Goal: Task Accomplishment & Management: Manage account settings

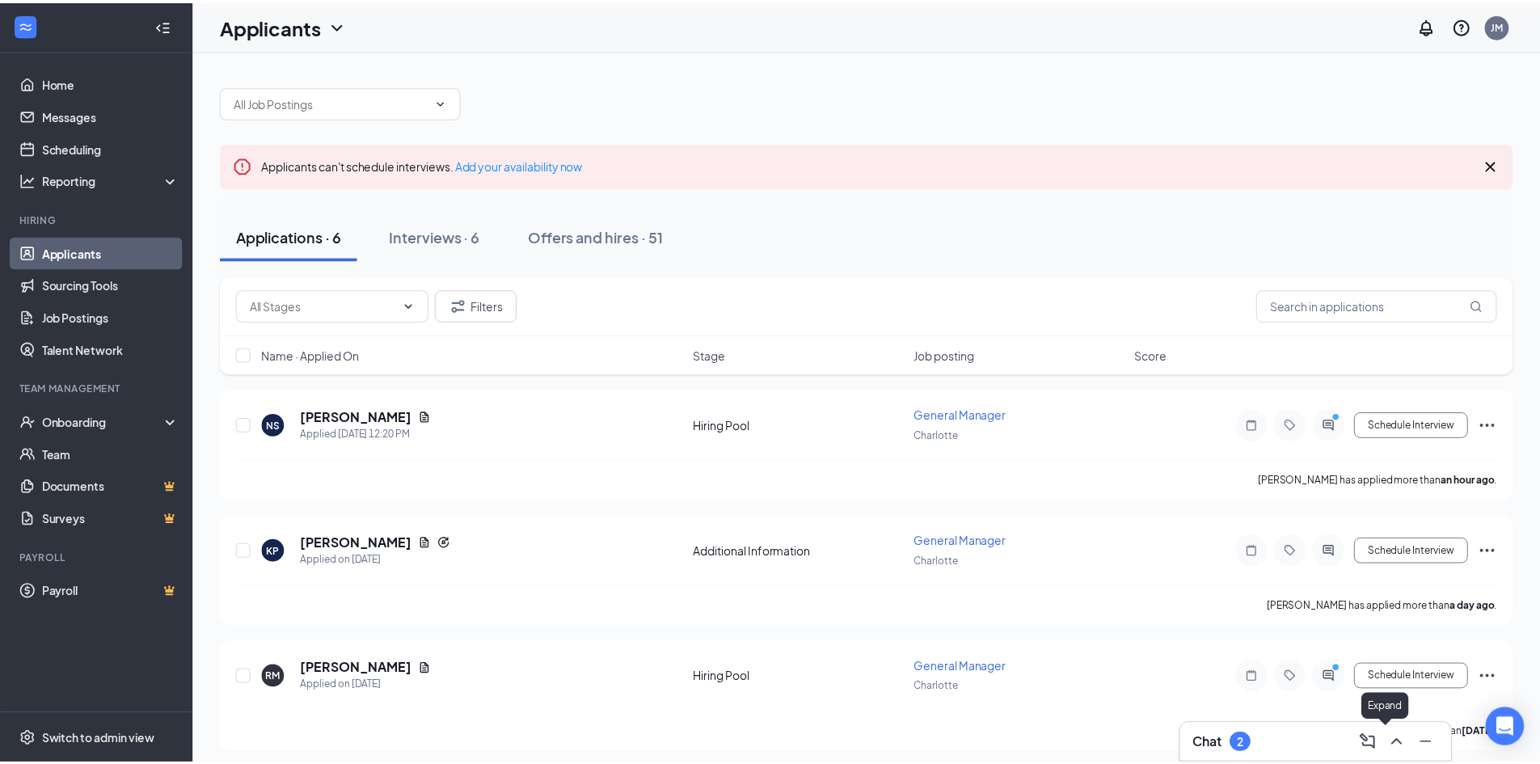
scroll to position [387, 0]
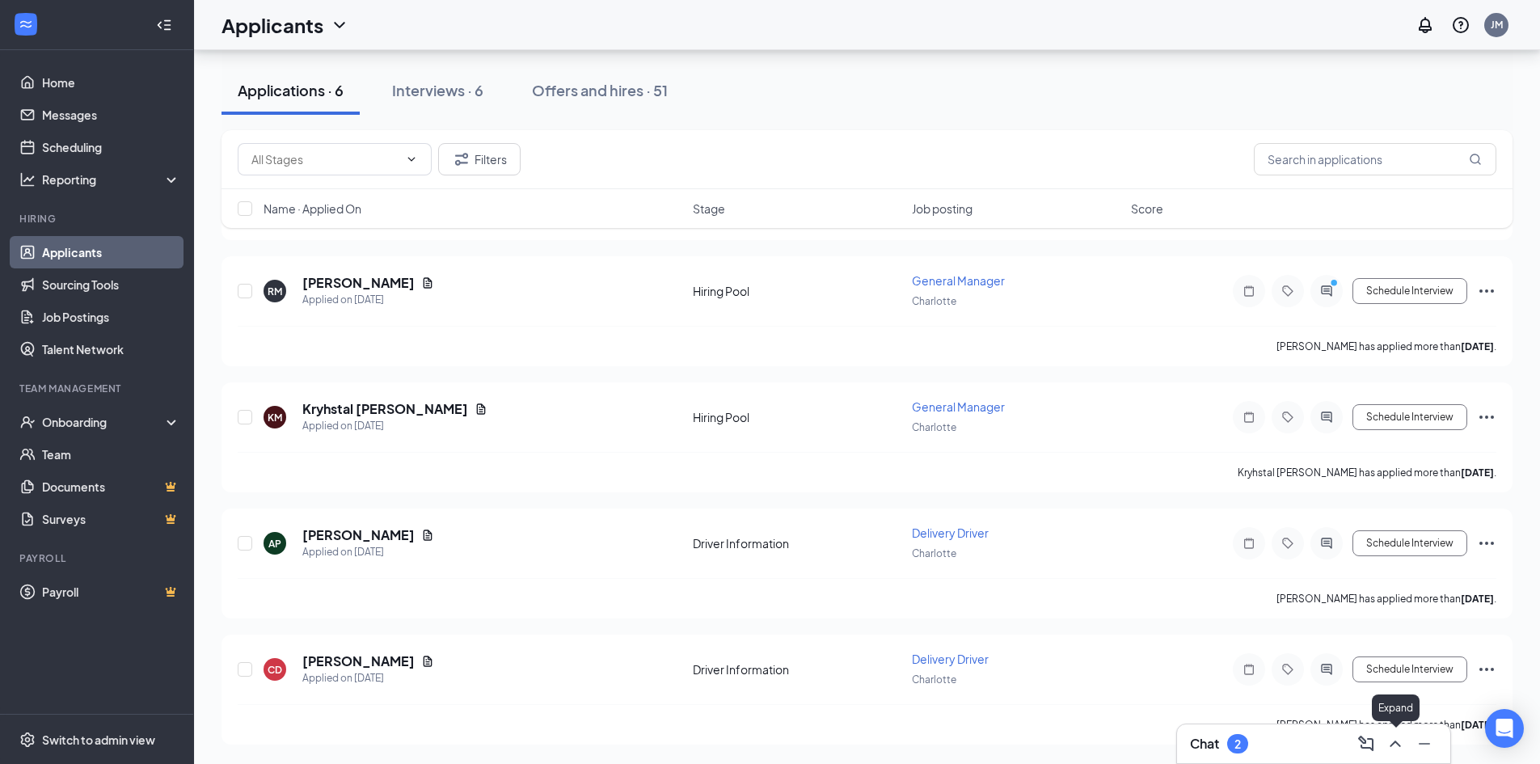
click at [1397, 750] on icon "ChevronUp" at bounding box center [1395, 743] width 19 height 19
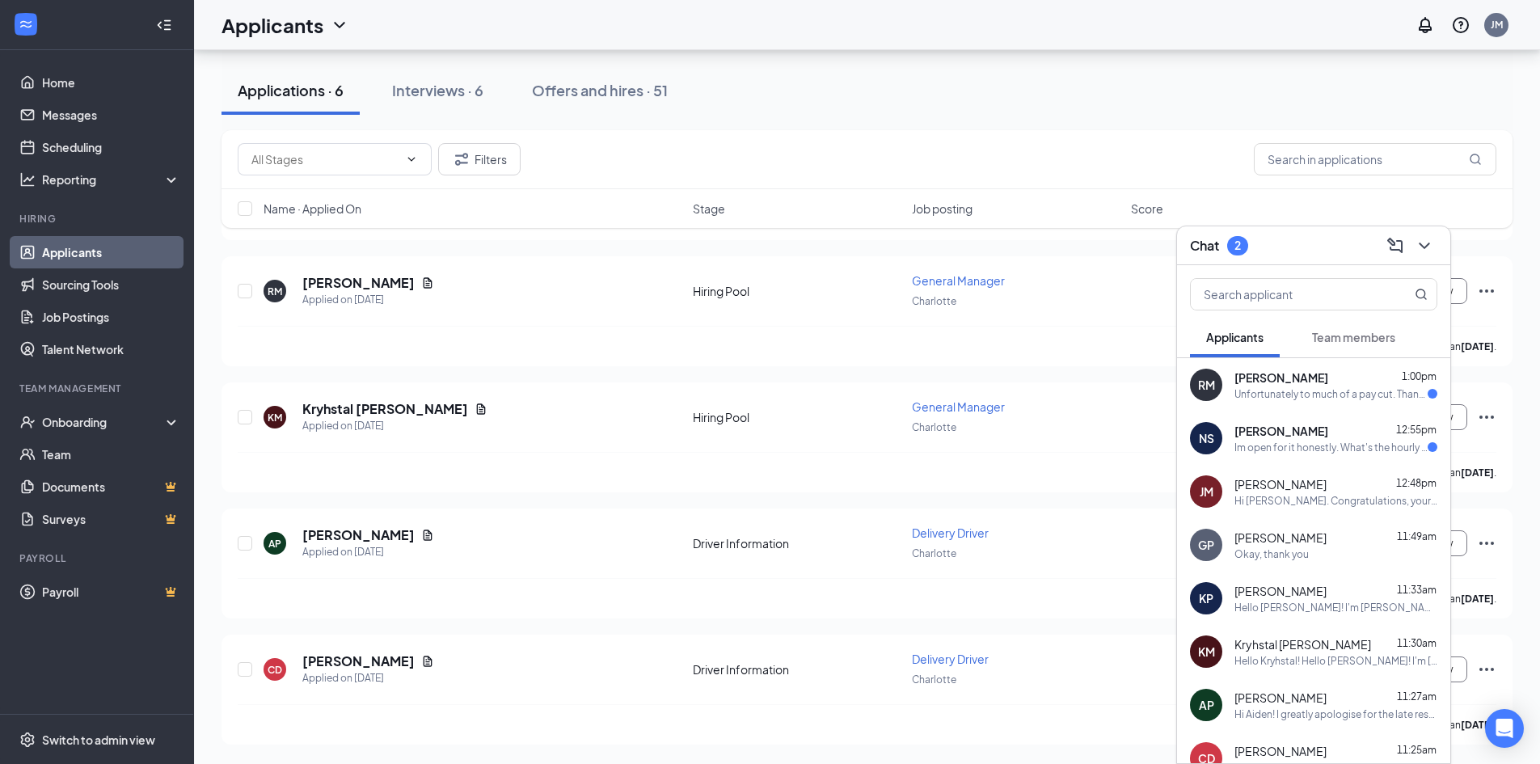
click at [1344, 392] on div "Unfortunately to much of a pay cut. Thanks for your time though" at bounding box center [1331, 394] width 193 height 14
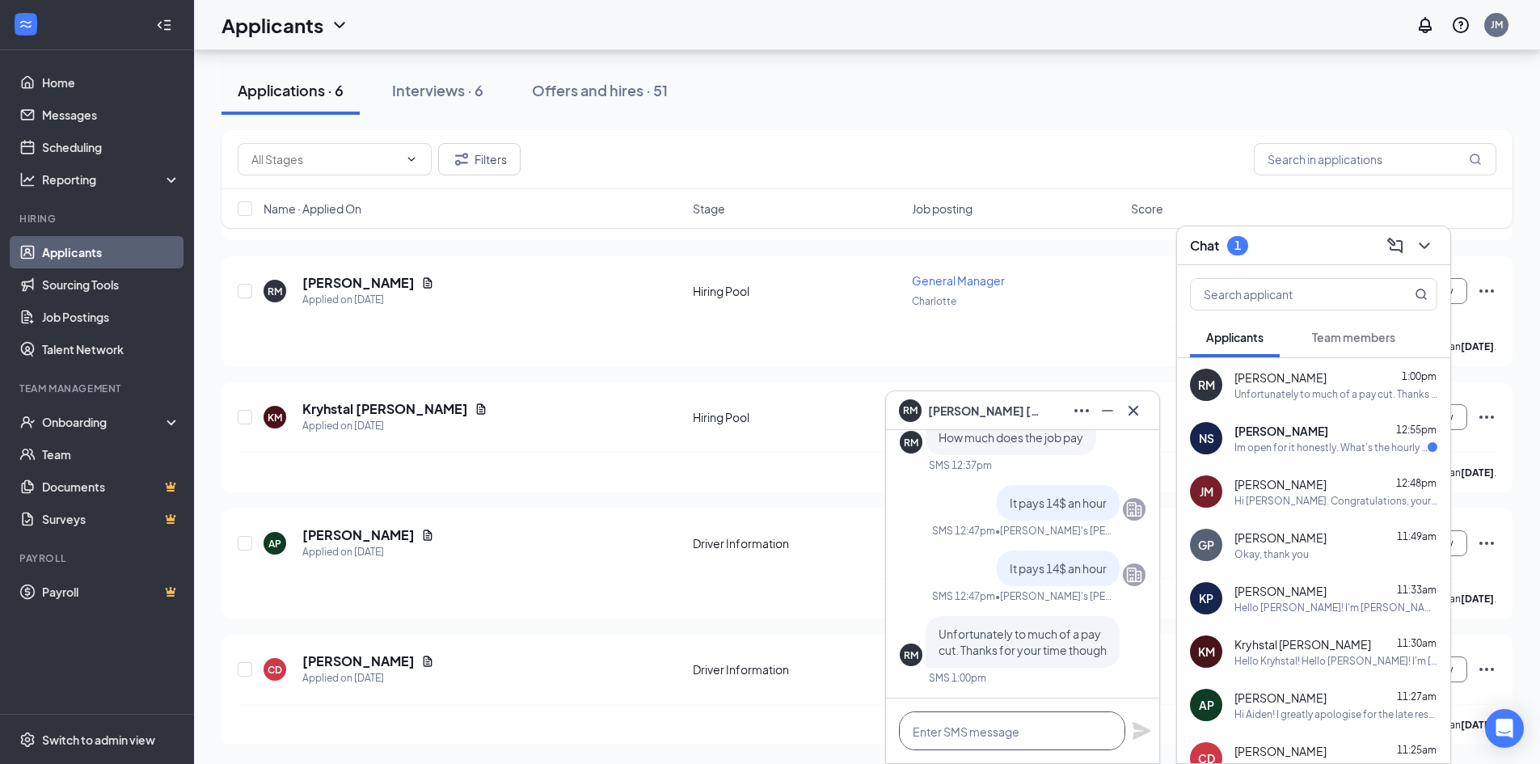
click at [995, 736] on textarea at bounding box center [1012, 731] width 226 height 39
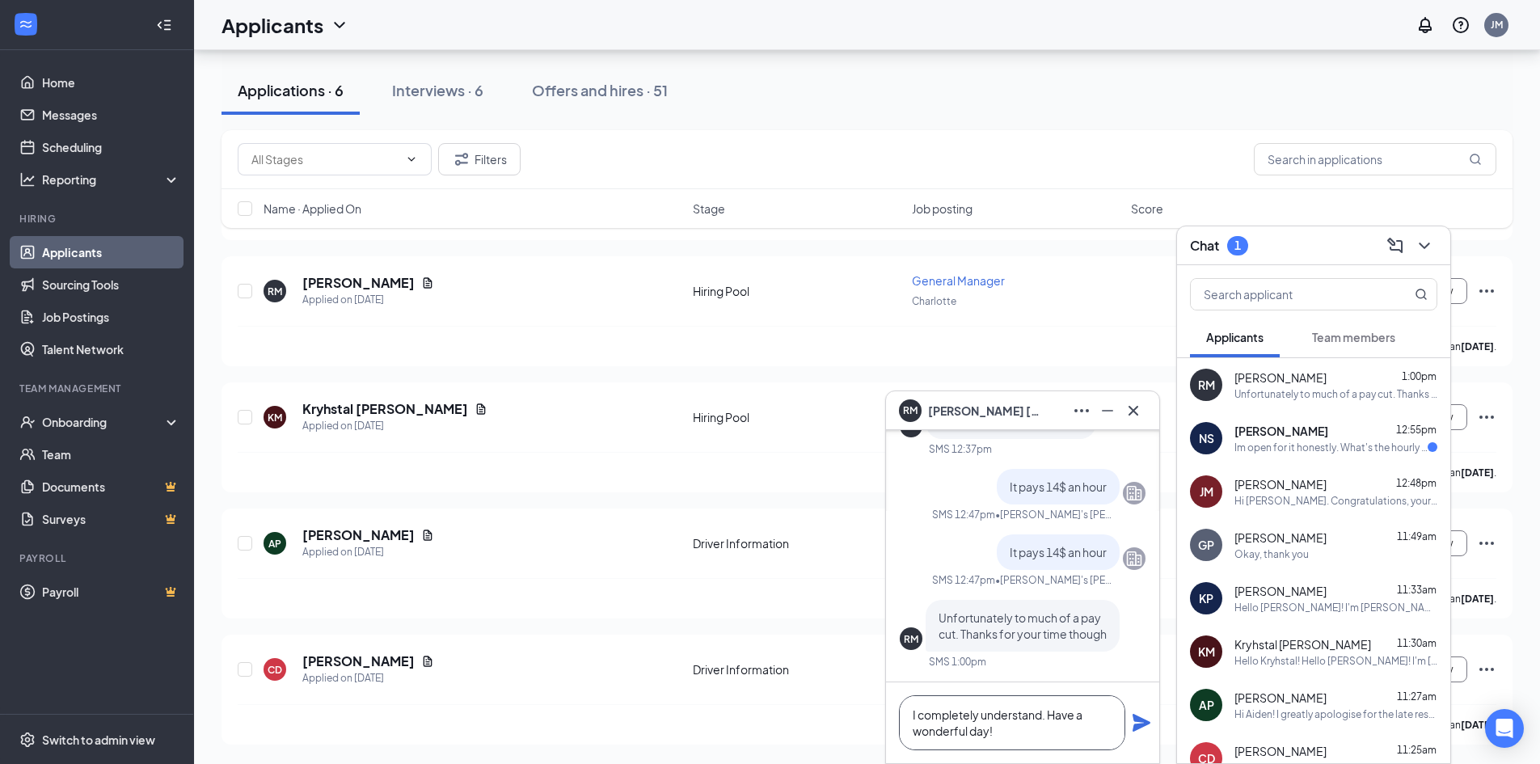
type textarea "I completely understand. Have a wonderful day!"
click at [1139, 727] on icon "Plane" at bounding box center [1142, 723] width 18 height 18
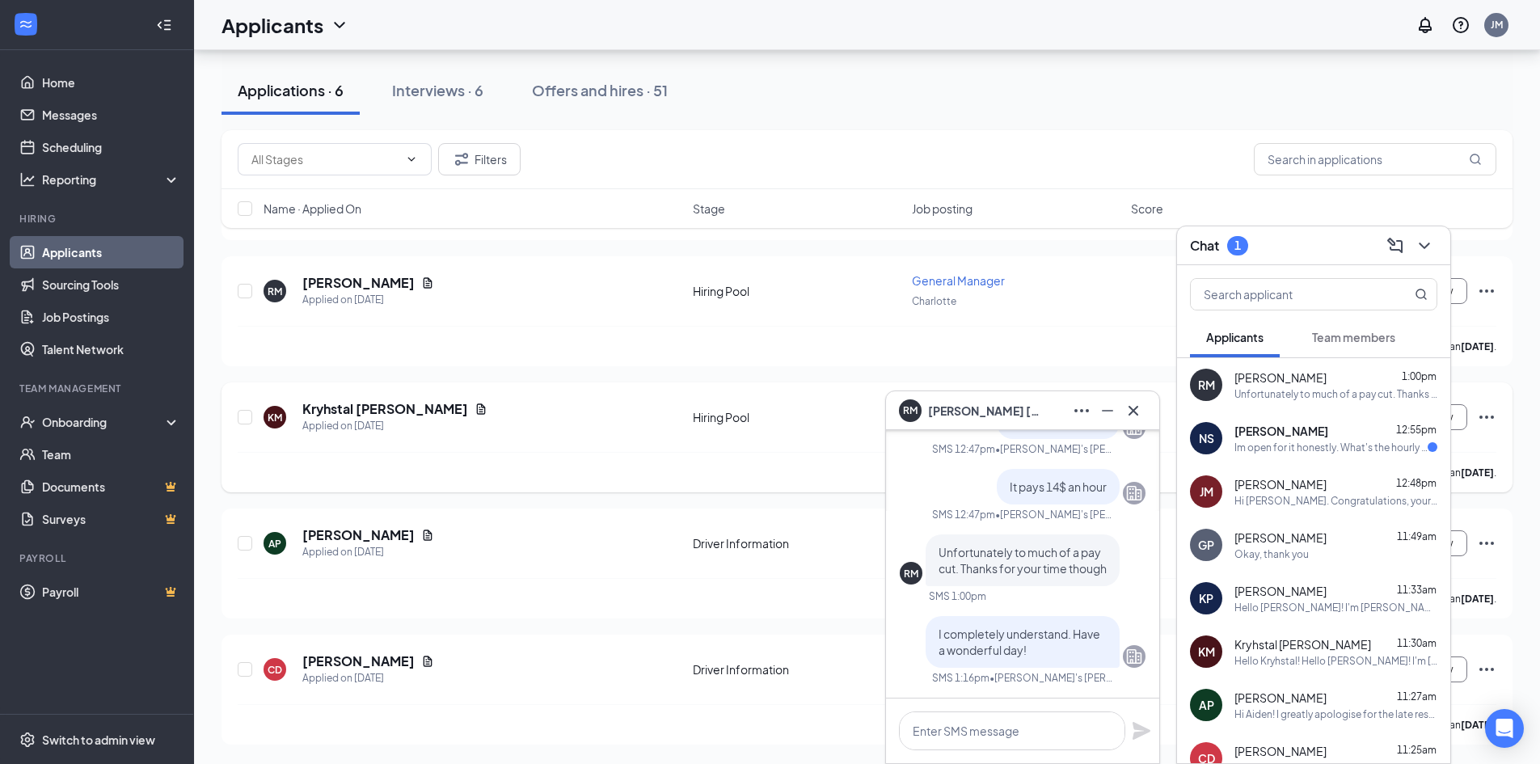
scroll to position [0, 0]
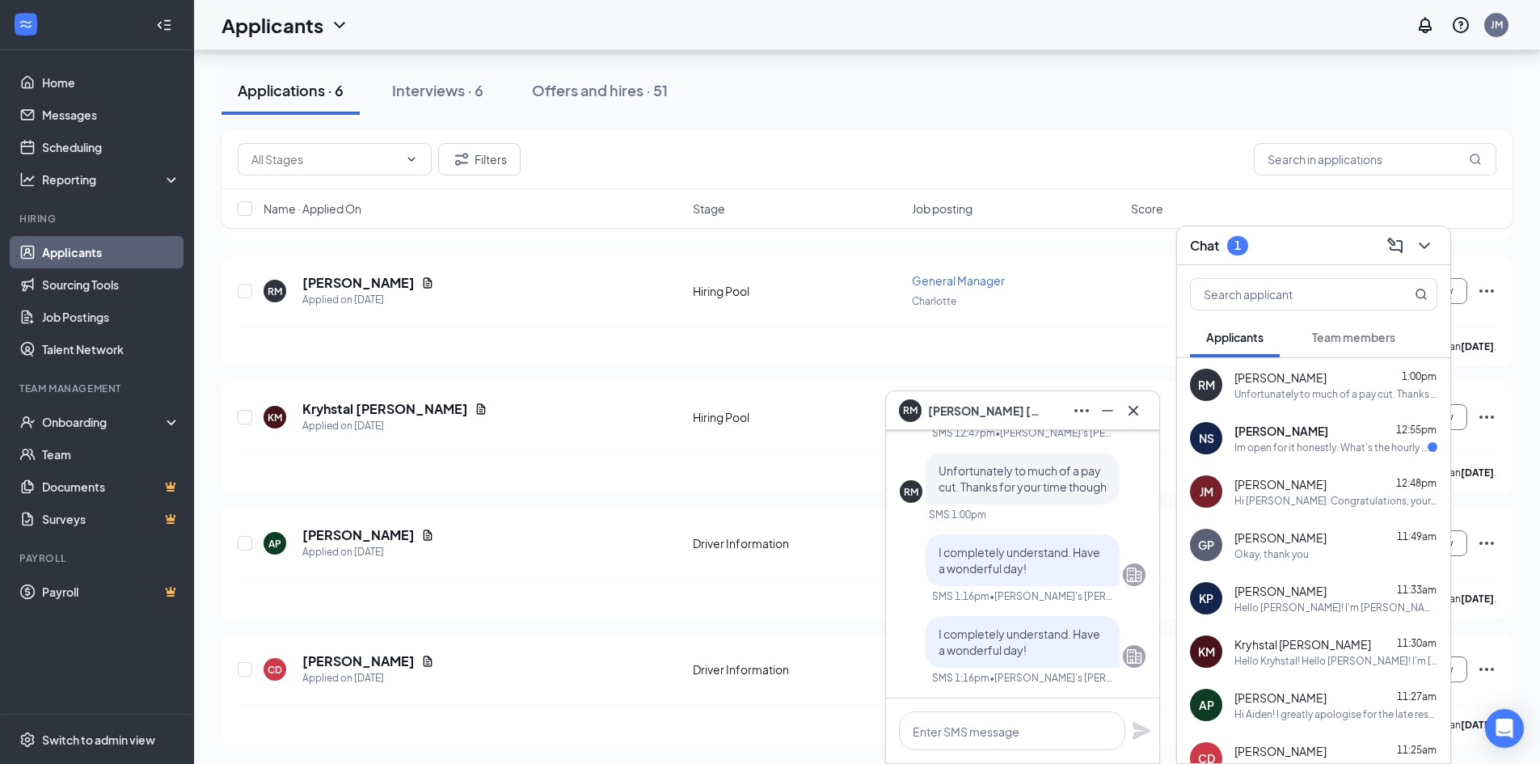
click at [1322, 454] on div "Im open for it honestly. What's the hourly pay?" at bounding box center [1331, 448] width 193 height 14
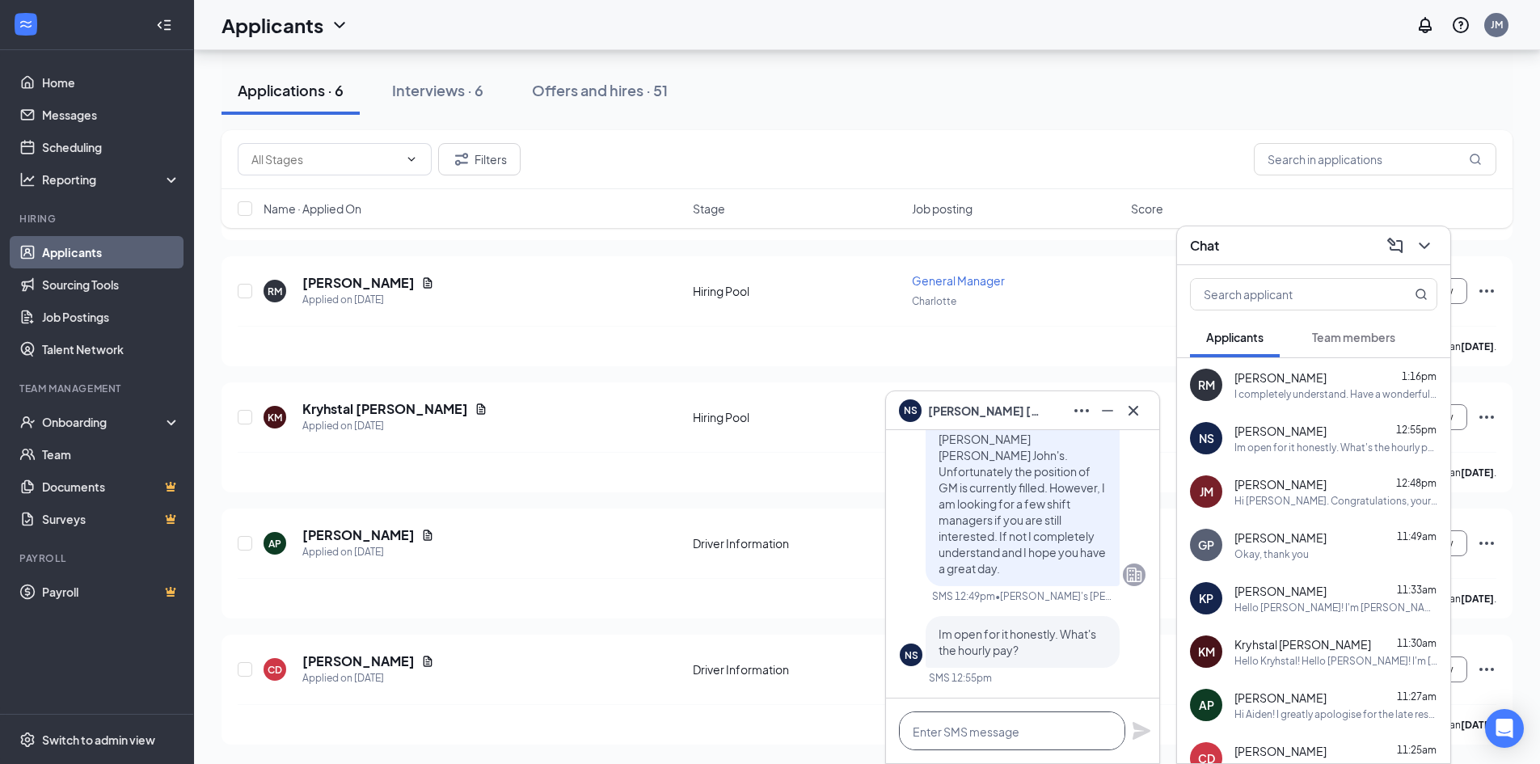
click at [987, 735] on textarea at bounding box center [1012, 731] width 226 height 39
click at [928, 728] on textarea "OUr hourly" at bounding box center [1012, 731] width 226 height 39
click at [1029, 735] on textarea "Our hourly" at bounding box center [1012, 731] width 226 height 39
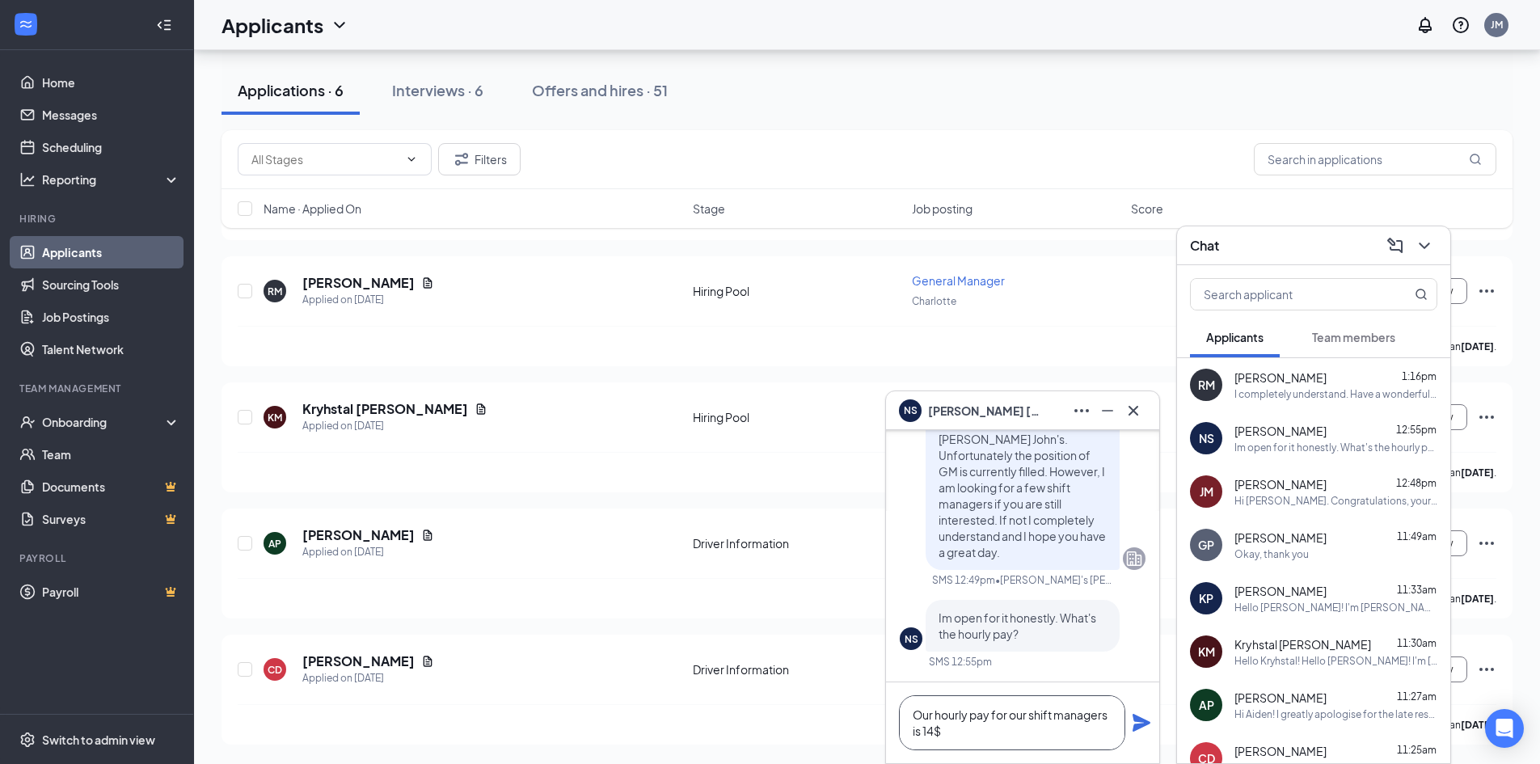
type textarea "Our hourly pay for our shift managers is 14$"
click at [1136, 725] on icon "Plane" at bounding box center [1142, 723] width 18 height 18
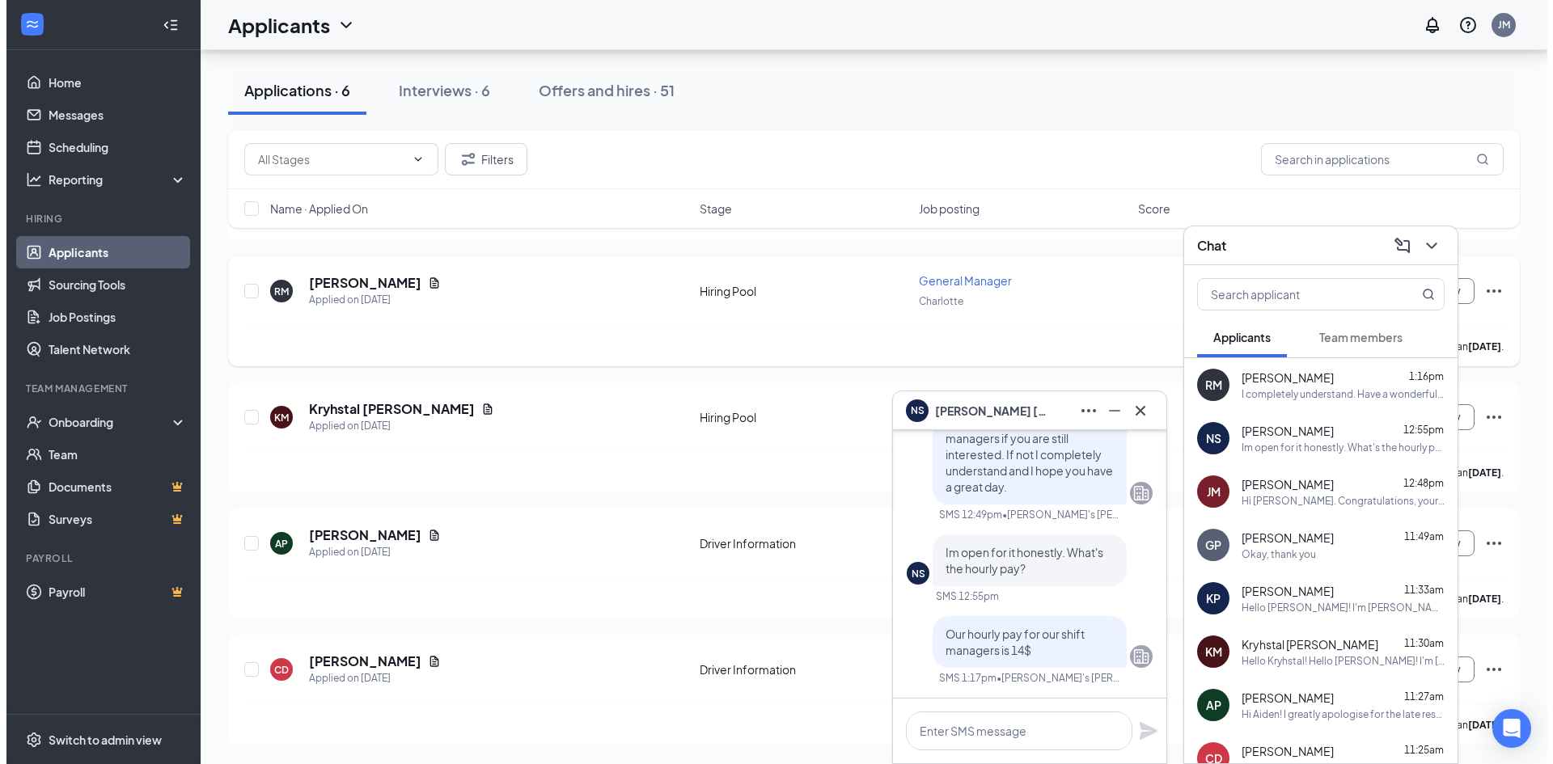
scroll to position [0, 0]
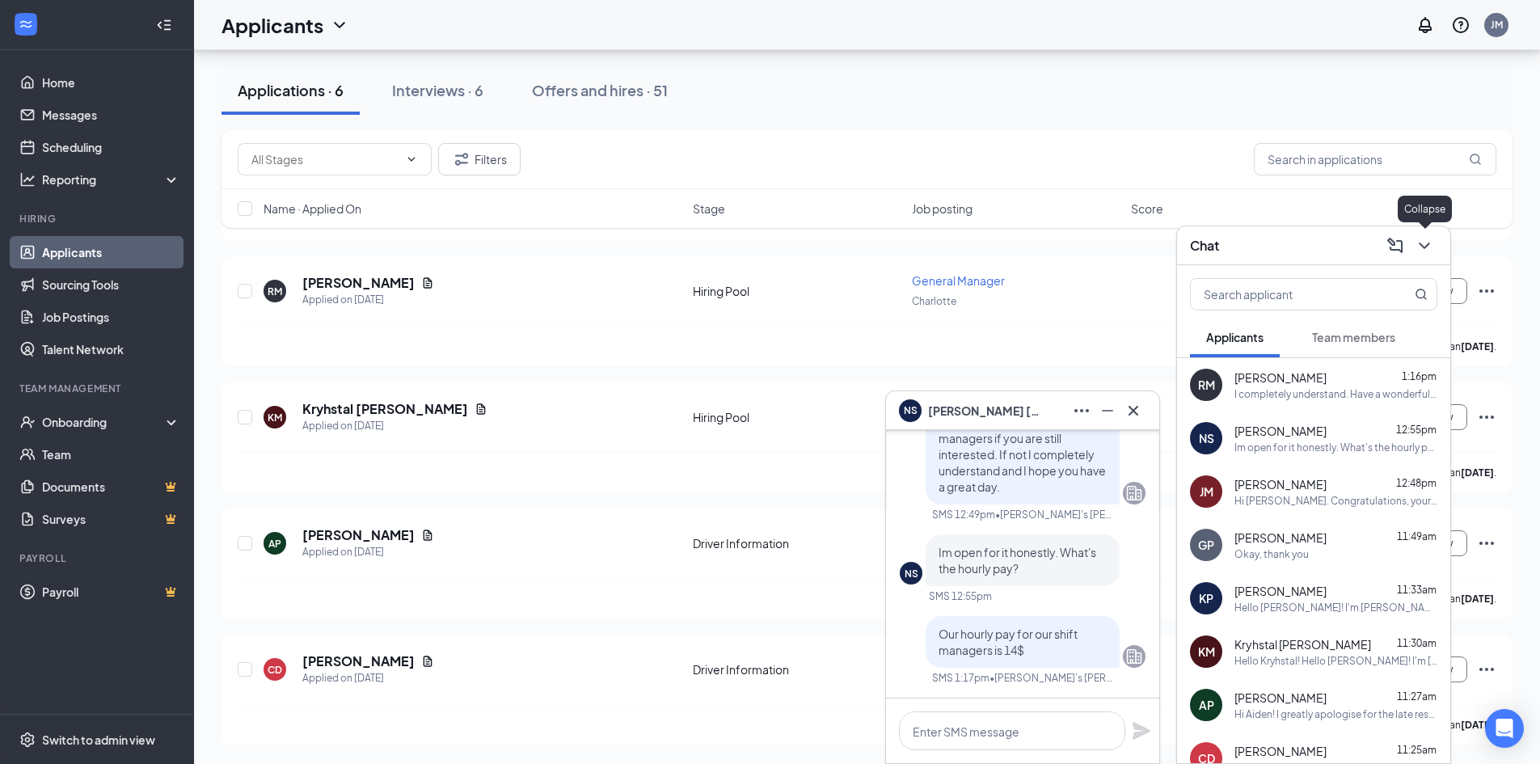
click at [1434, 245] on icon "ChevronDown" at bounding box center [1424, 245] width 19 height 19
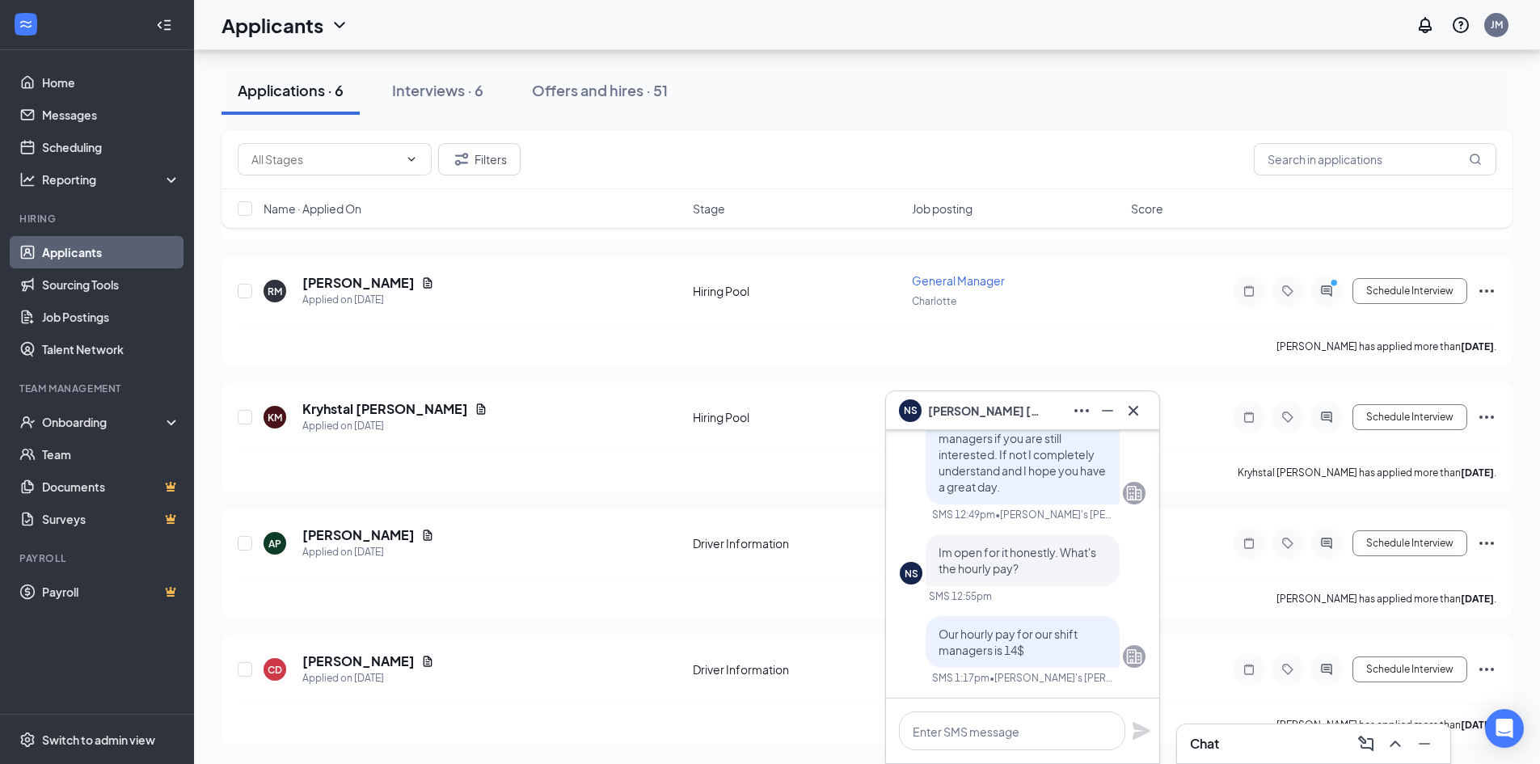
click at [1133, 408] on icon "Cross" at bounding box center [1133, 410] width 19 height 19
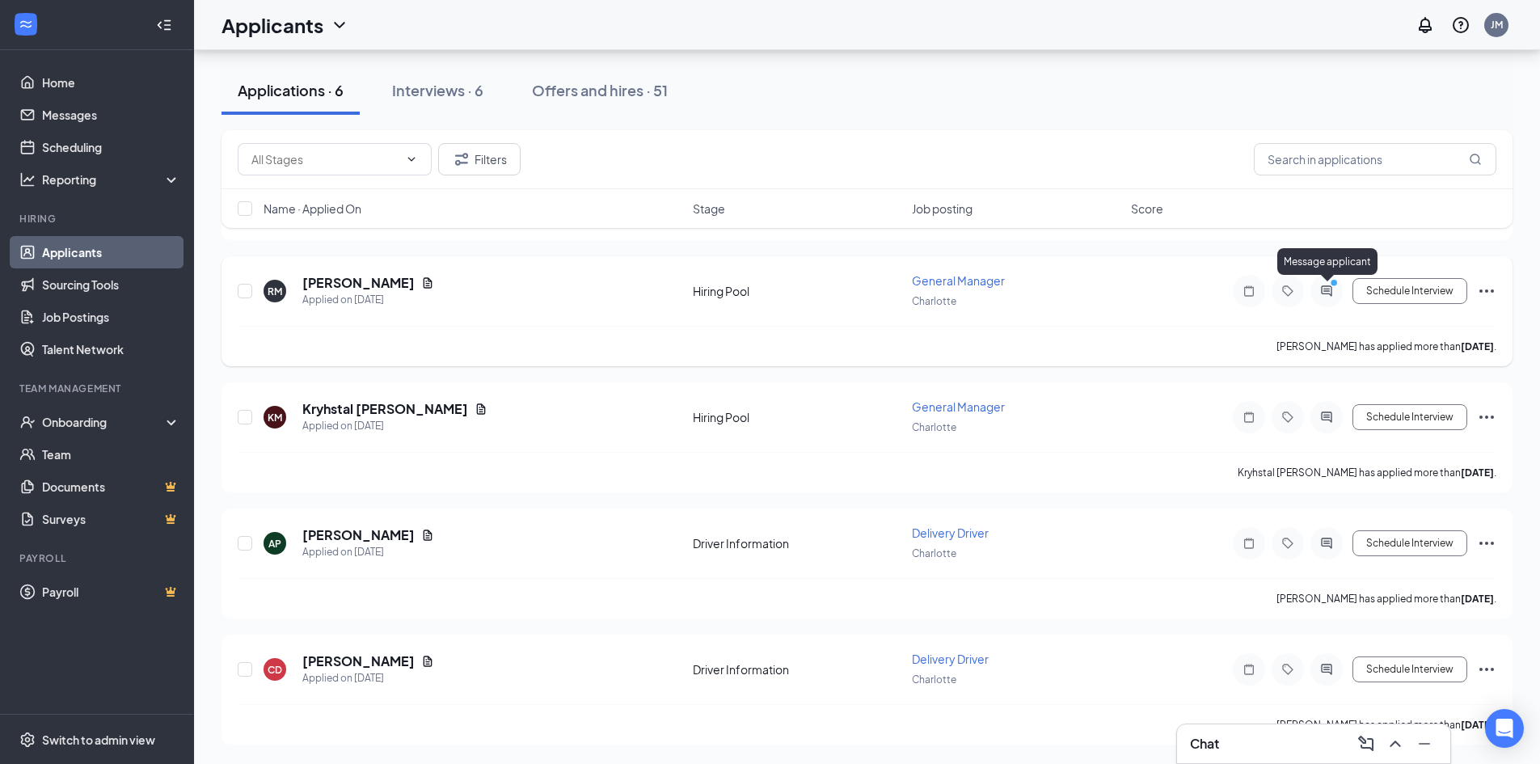
click at [1330, 286] on icon "PrimaryDot" at bounding box center [1336, 284] width 19 height 13
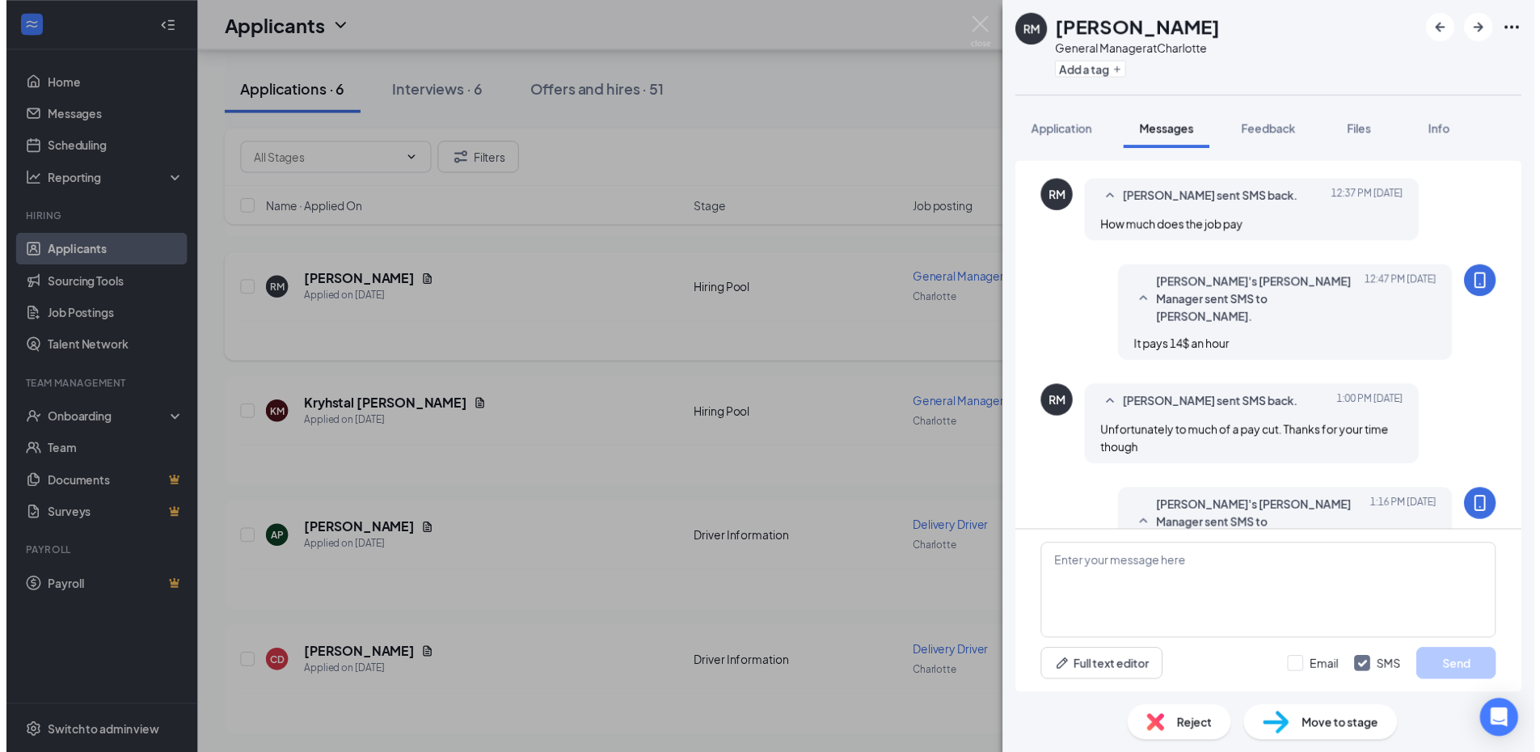
scroll to position [527, 0]
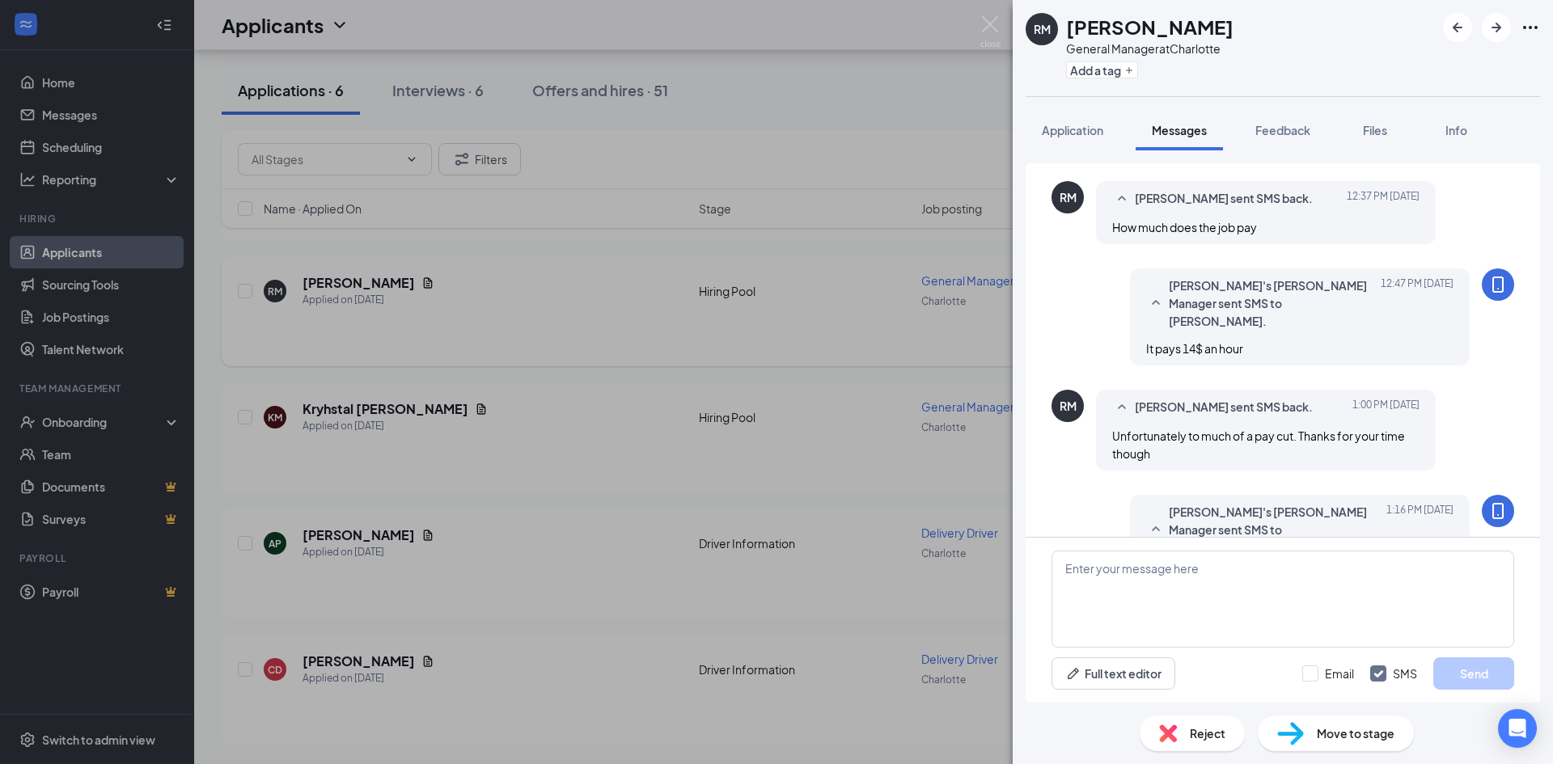
click at [987, 25] on img at bounding box center [990, 32] width 20 height 32
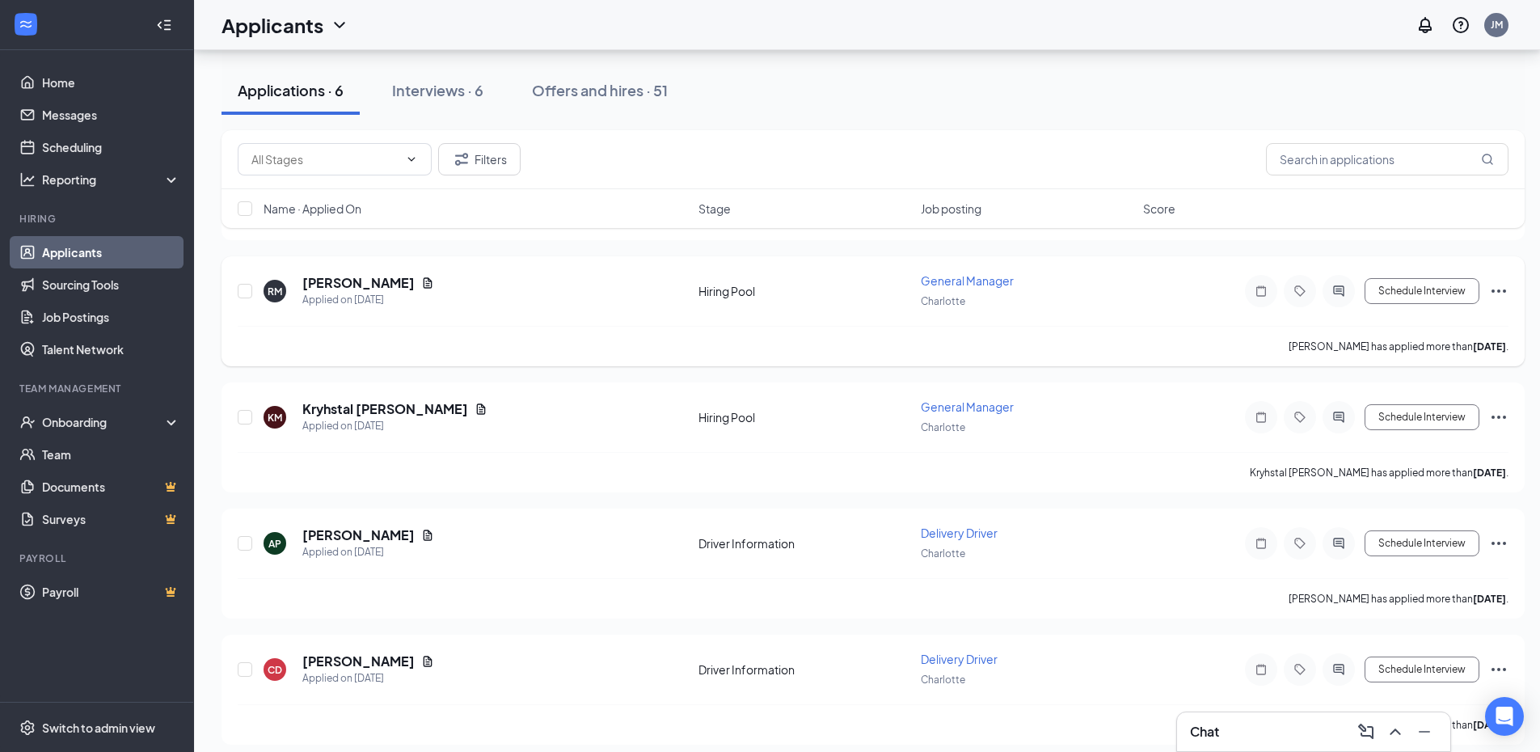
click at [1503, 285] on icon "Ellipses" at bounding box center [1499, 290] width 19 height 19
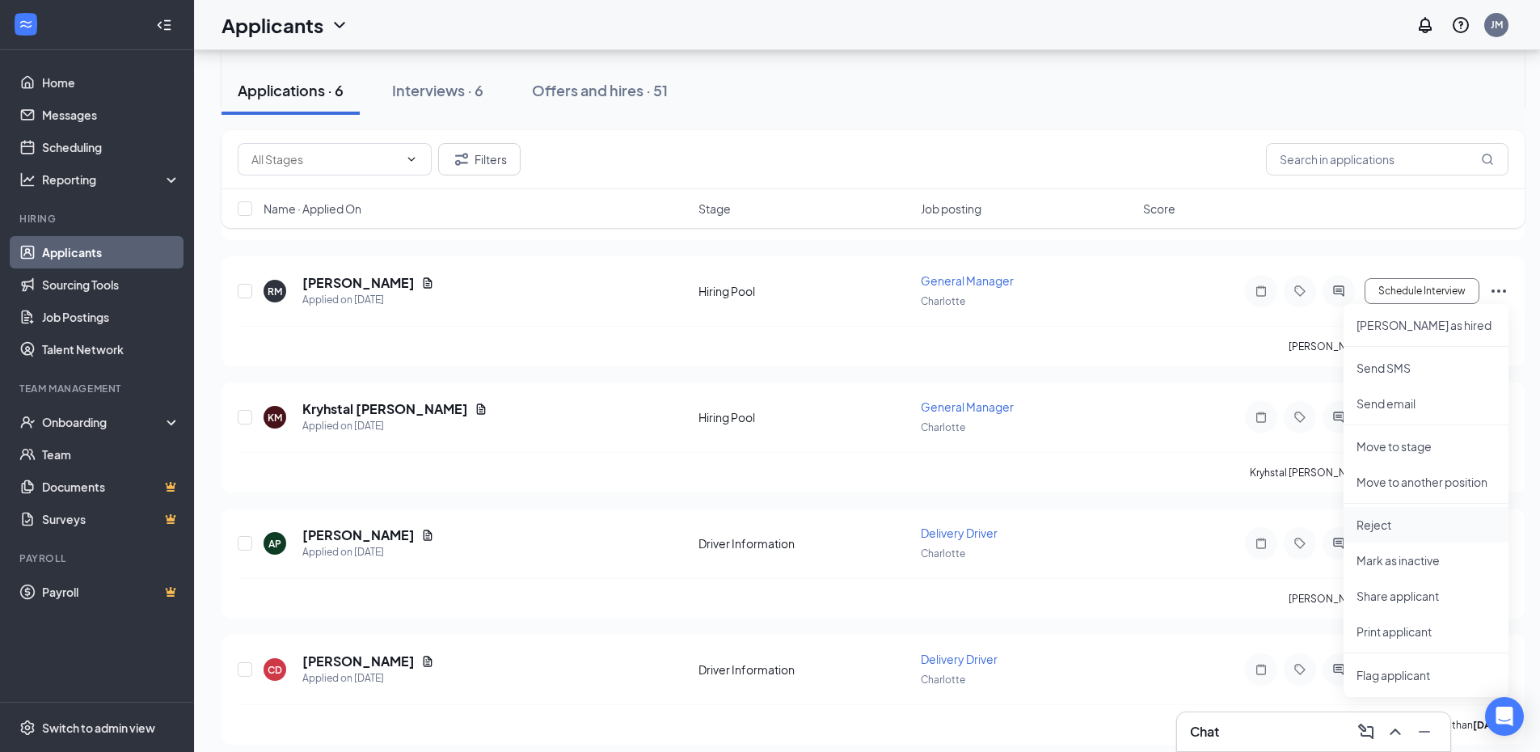
click at [1438, 522] on p "Reject" at bounding box center [1426, 525] width 139 height 16
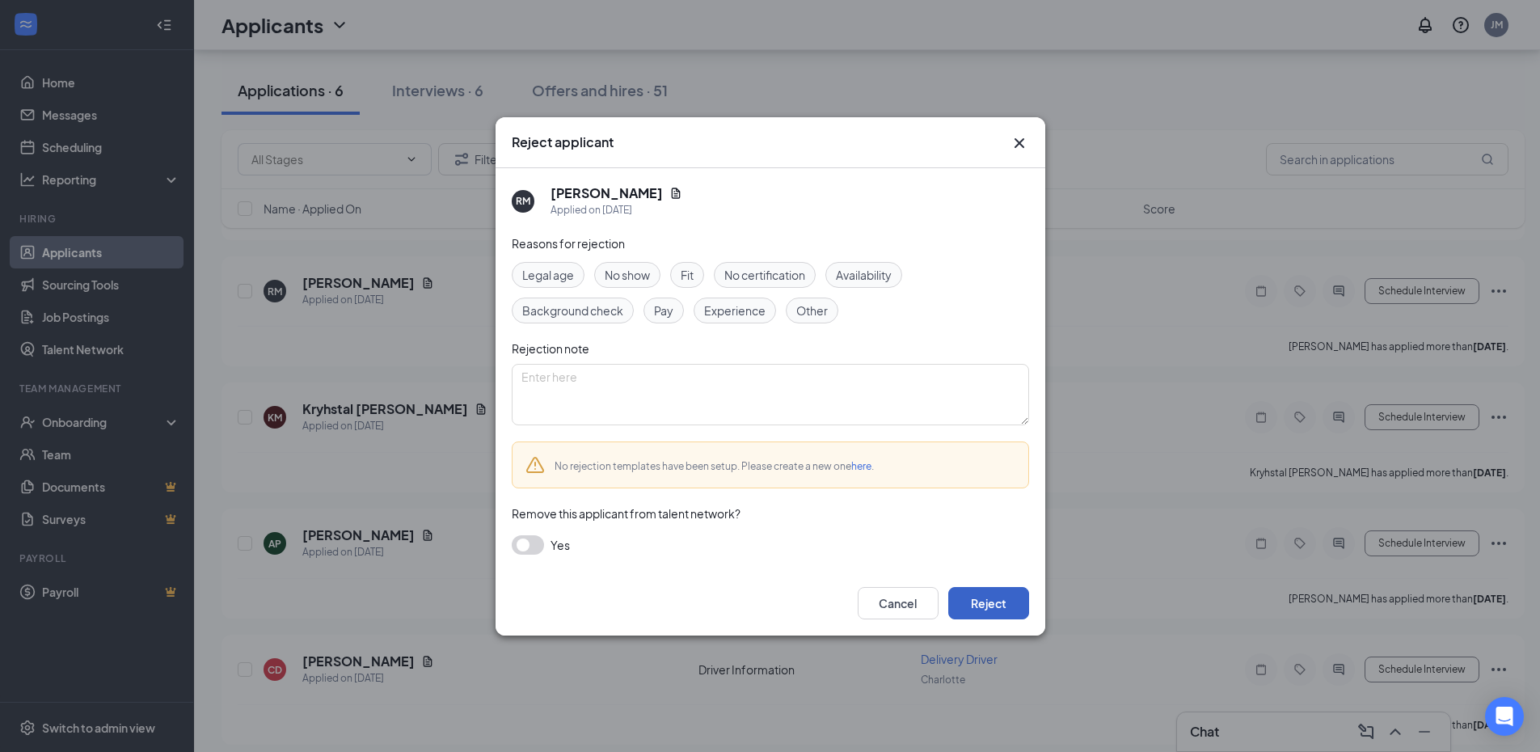
click at [999, 599] on button "Reject" at bounding box center [989, 603] width 81 height 32
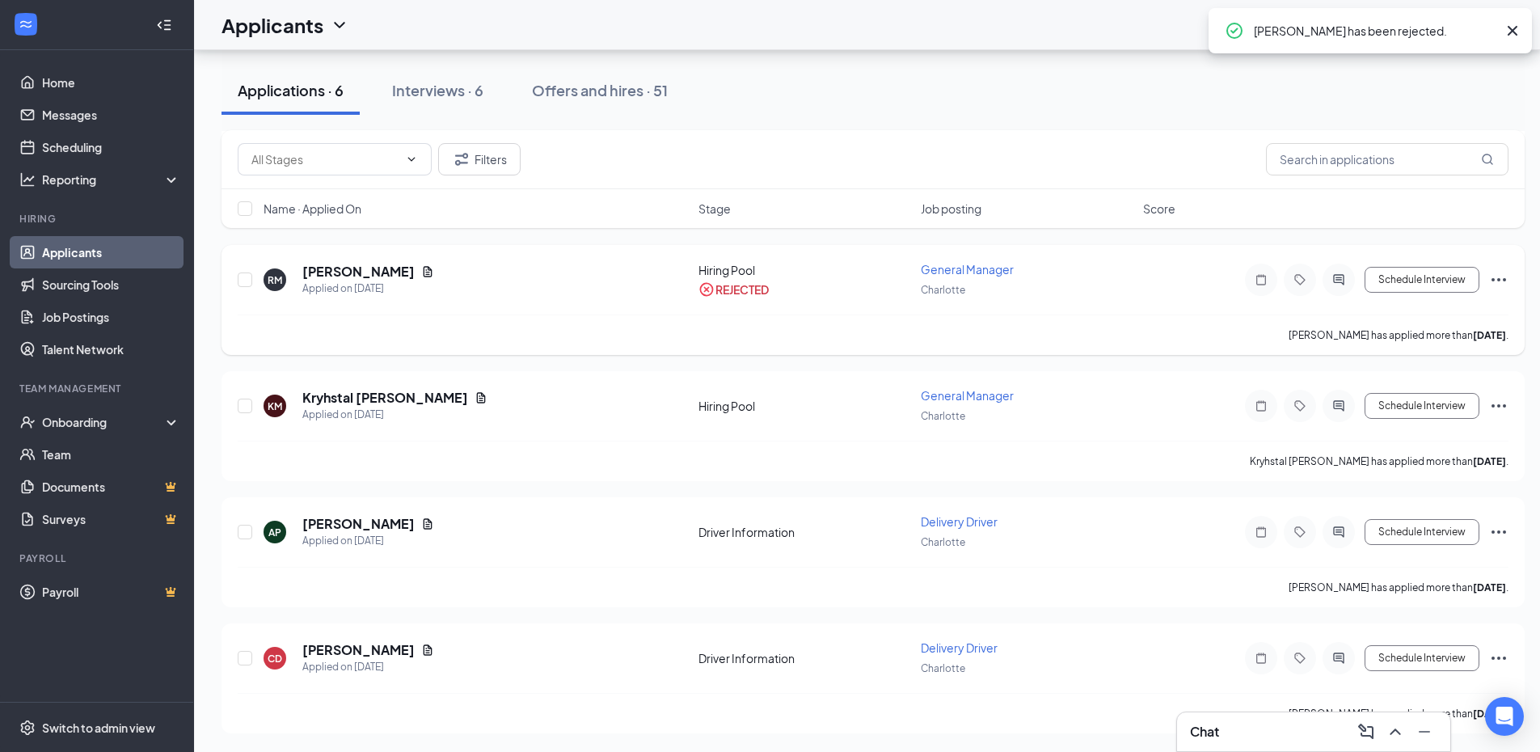
scroll to position [399, 0]
click at [459, 87] on div "Interviews · 6" at bounding box center [437, 90] width 91 height 20
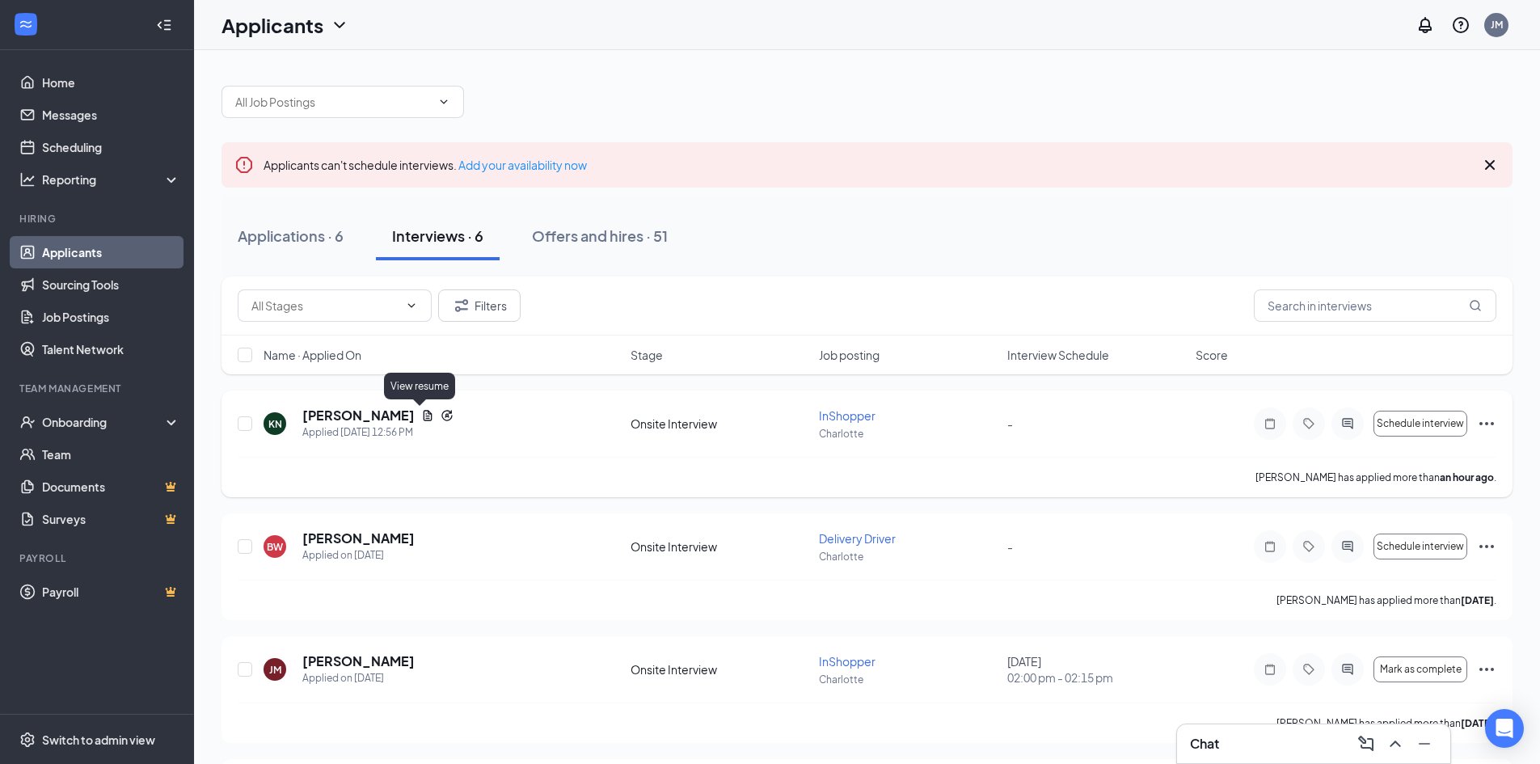
click at [423, 415] on icon "Document" at bounding box center [427, 415] width 13 height 13
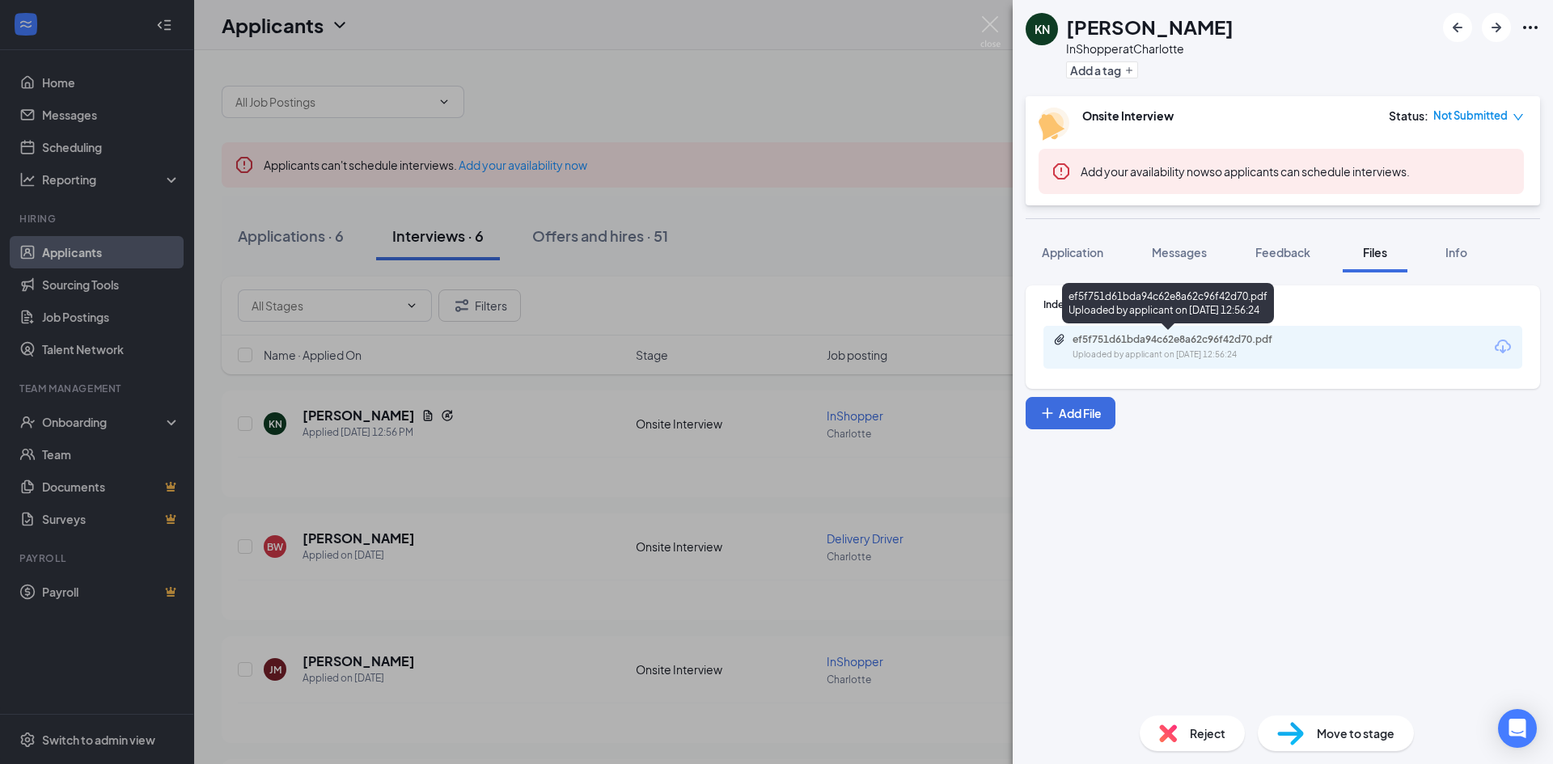
click at [1215, 339] on div "ef5f751d61bda94c62e8a62c96f42d70.pdf" at bounding box center [1185, 339] width 226 height 13
click at [990, 25] on img at bounding box center [990, 32] width 20 height 32
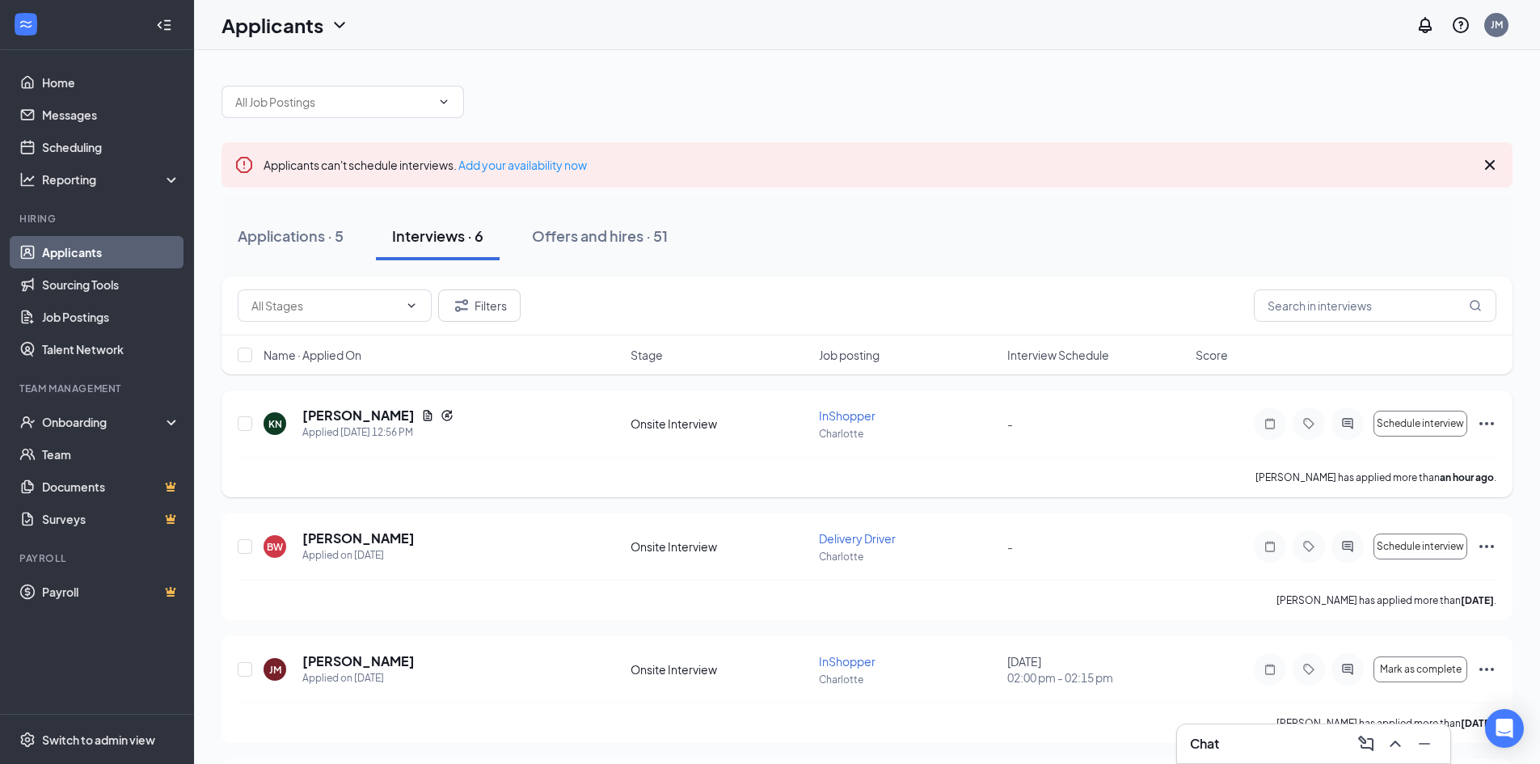
click at [1487, 425] on icon "Ellipses" at bounding box center [1487, 423] width 15 height 3
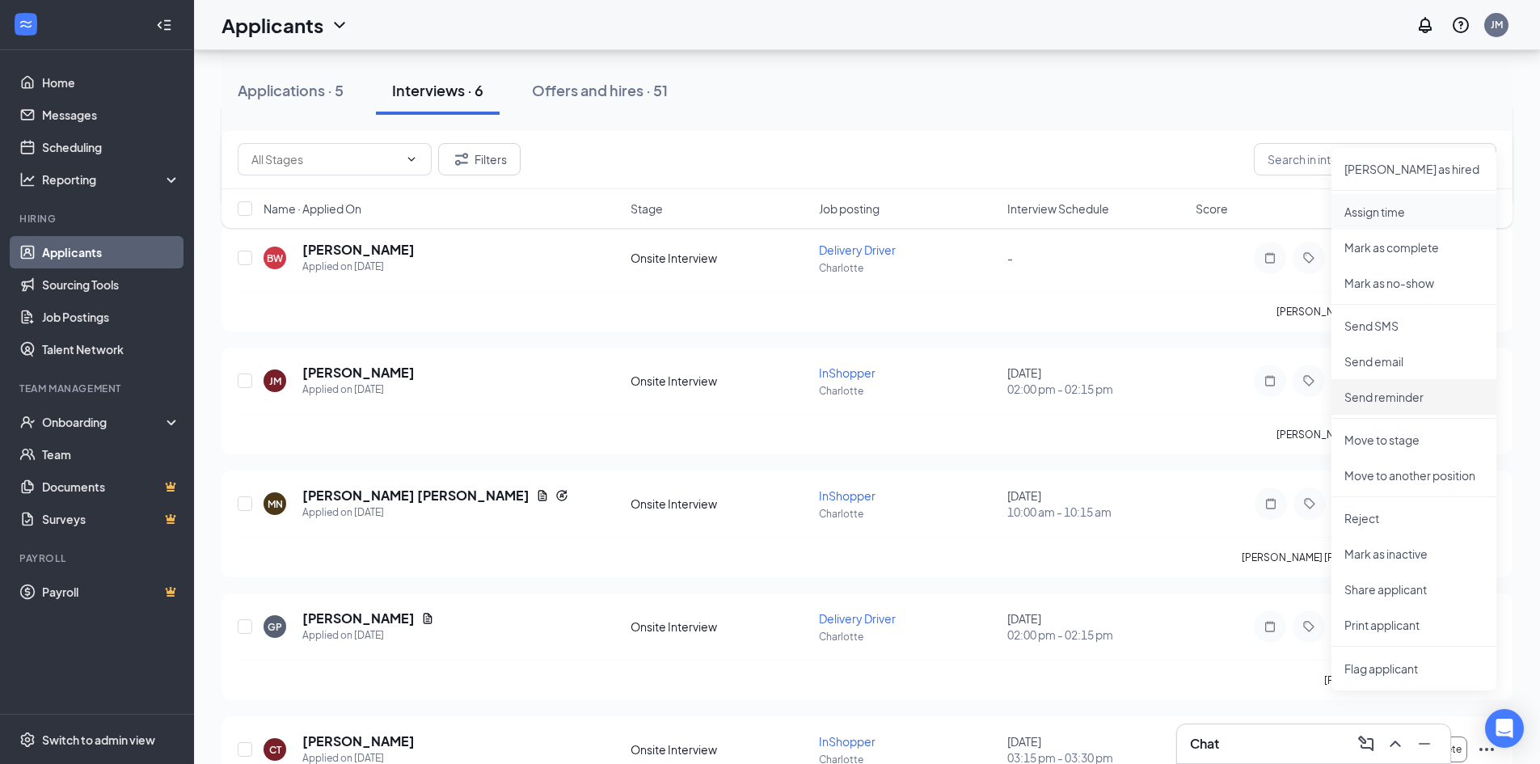
scroll to position [323, 0]
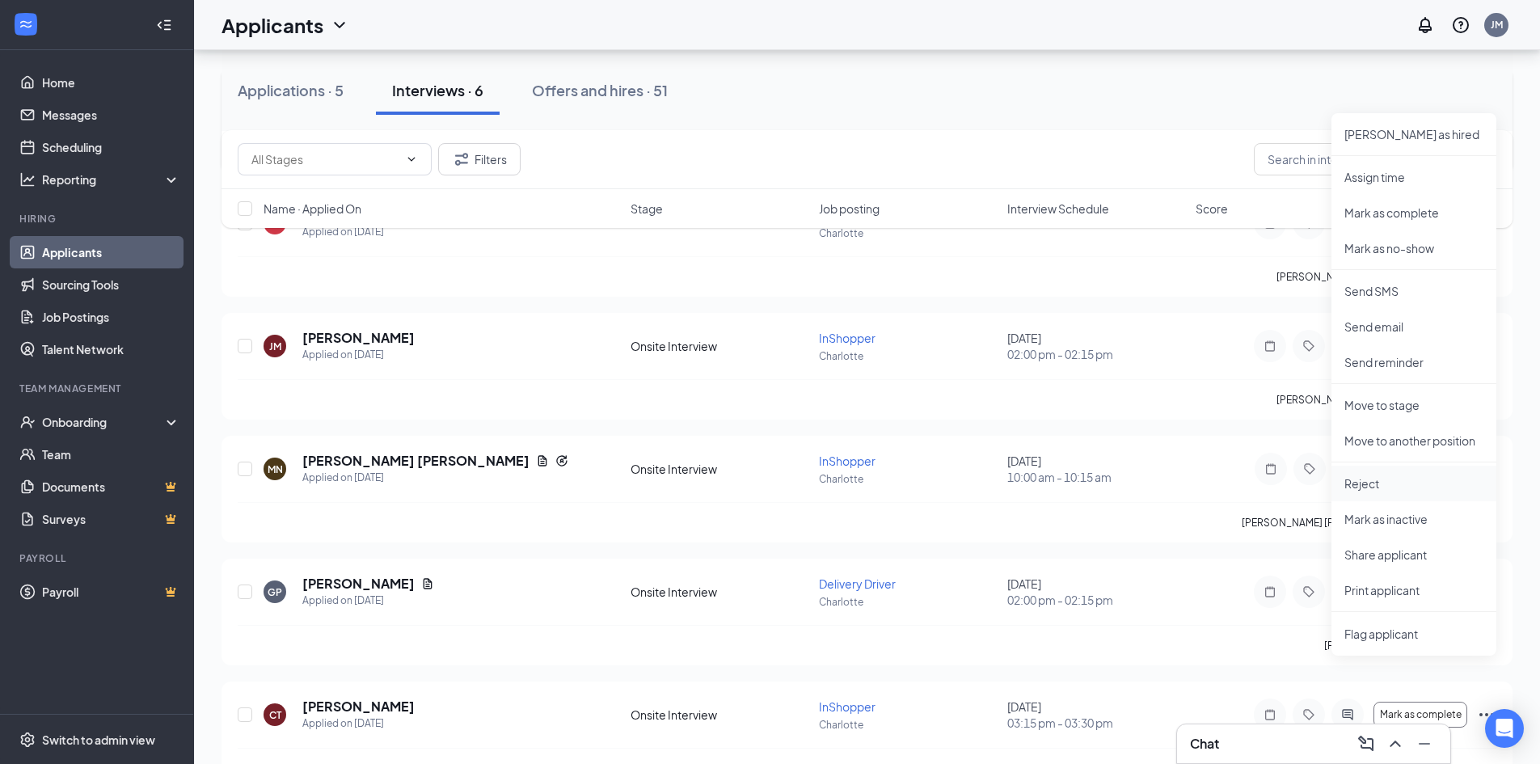
click at [1388, 486] on p "Reject" at bounding box center [1414, 483] width 139 height 16
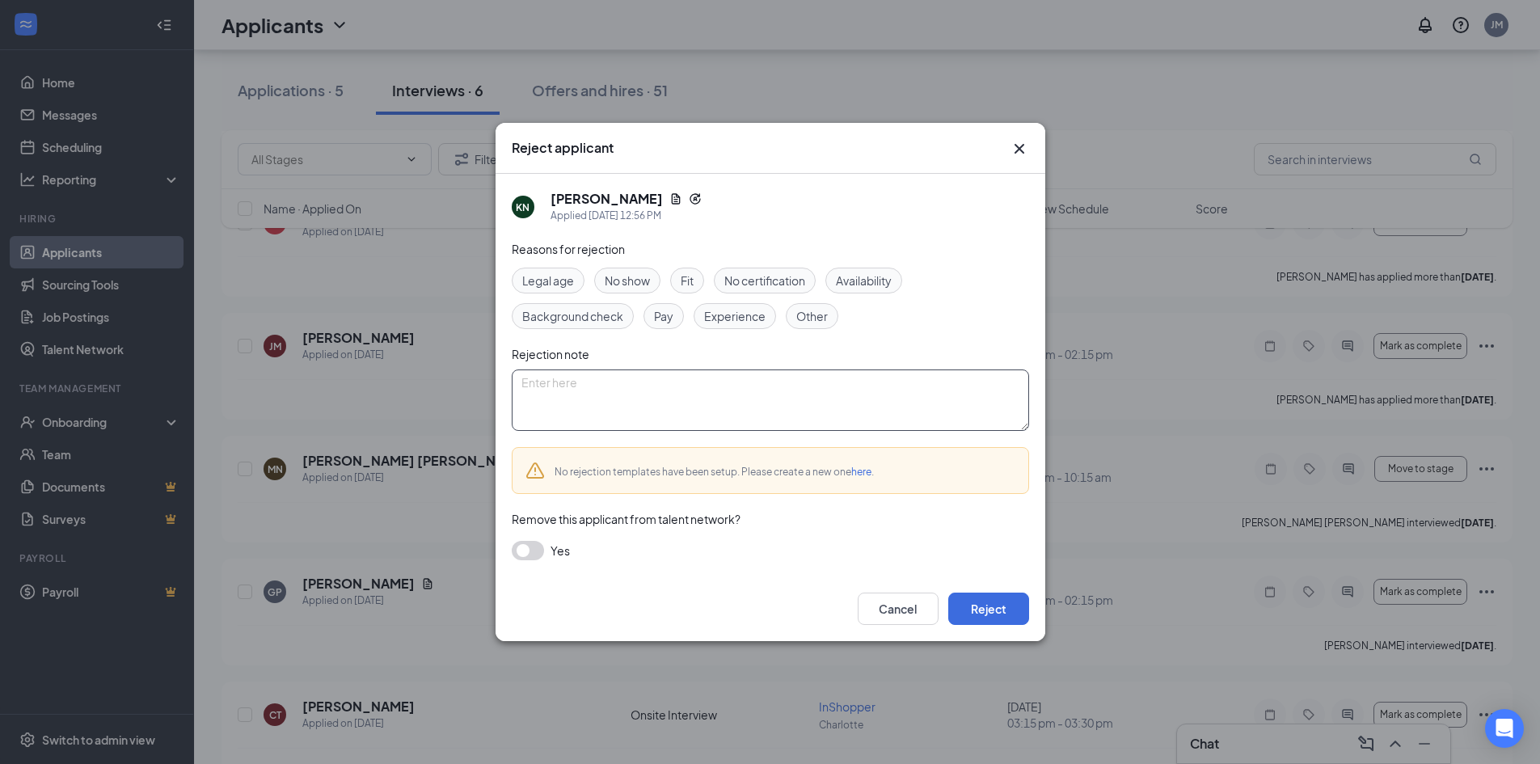
click at [768, 408] on textarea at bounding box center [771, 400] width 518 height 61
type textarea "Availibility, No position open for night shift workers."
click at [1007, 615] on button "Reject" at bounding box center [989, 609] width 81 height 32
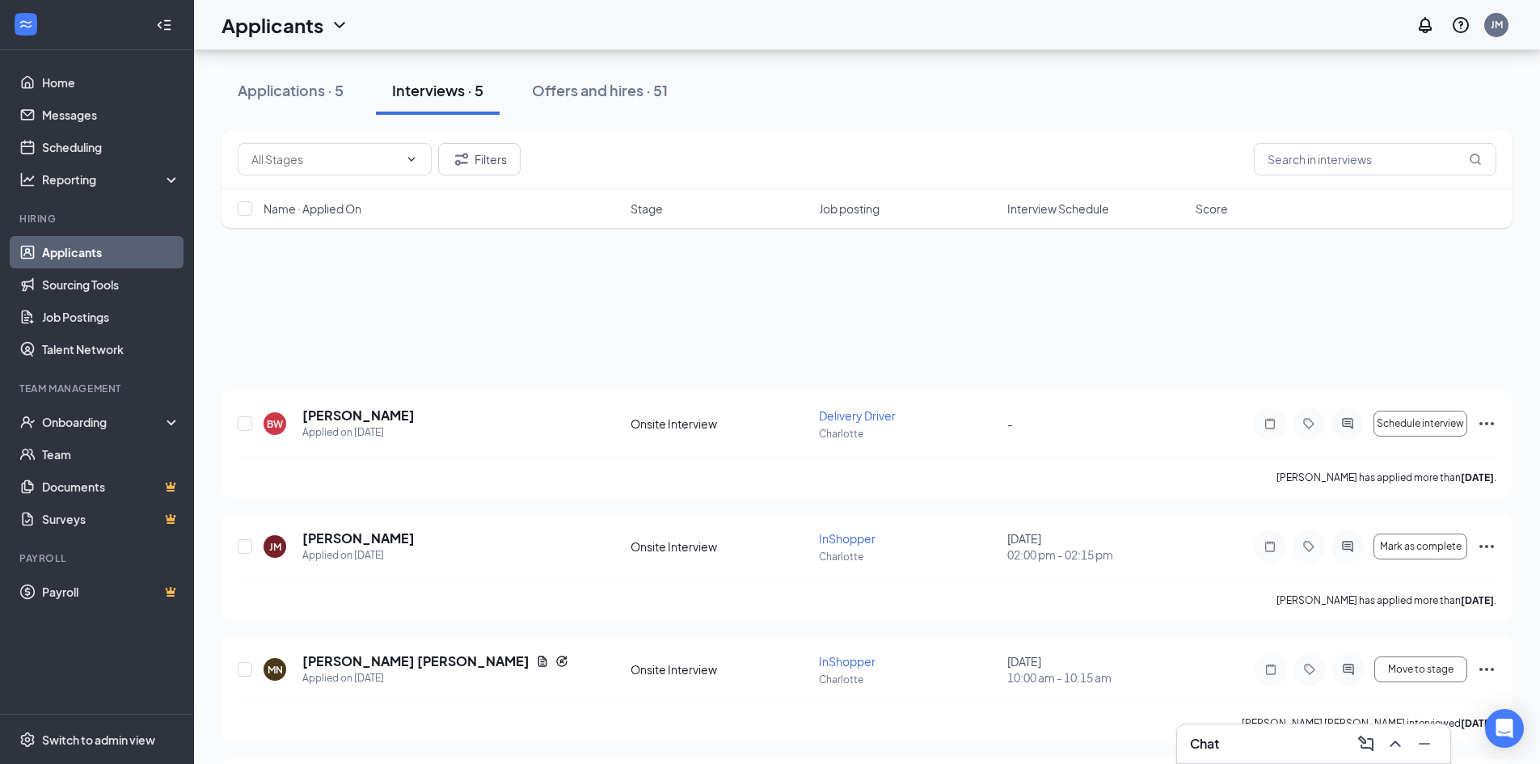
scroll to position [244, 0]
